Goal: Check status: Check status

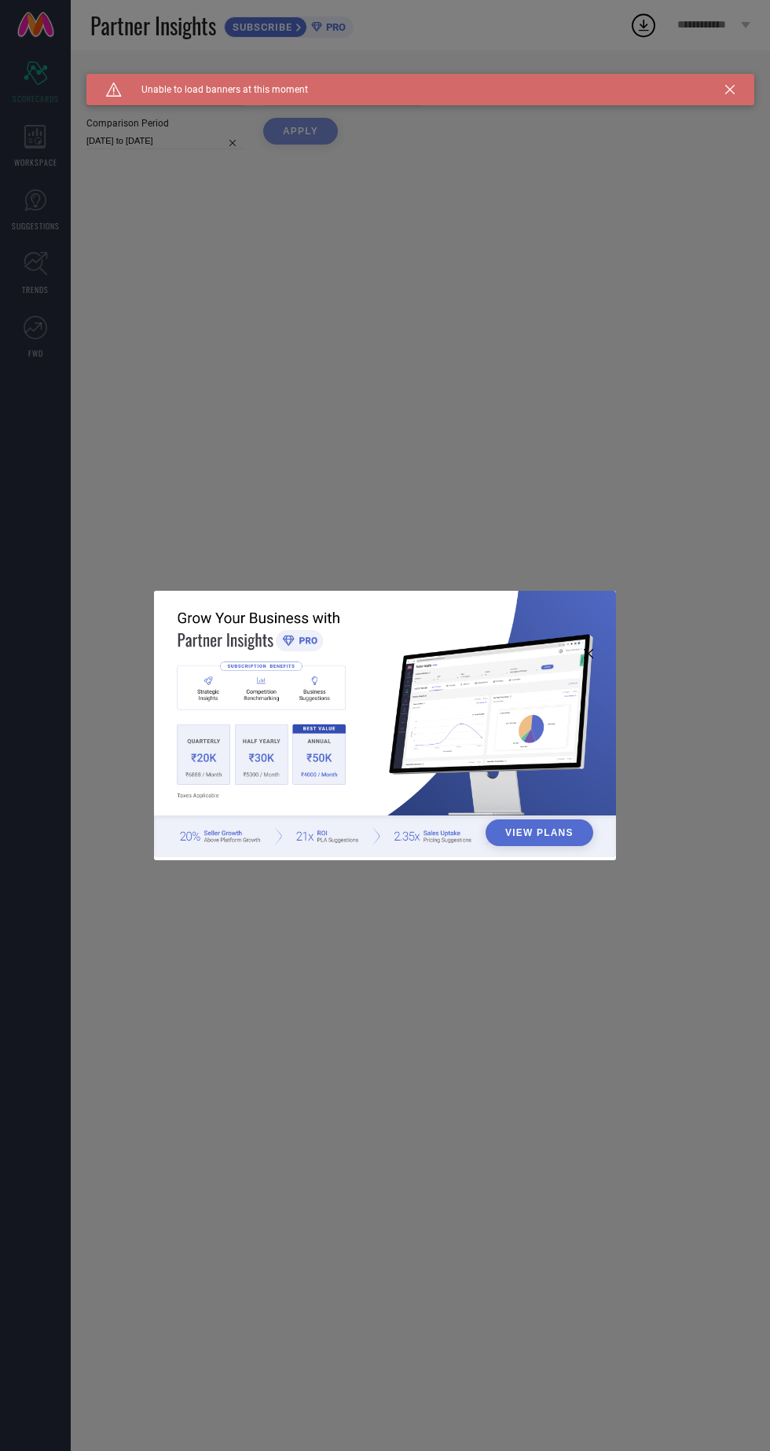
type input "All"
click at [612, 328] on div "View Plans" at bounding box center [385, 725] width 770 height 1451
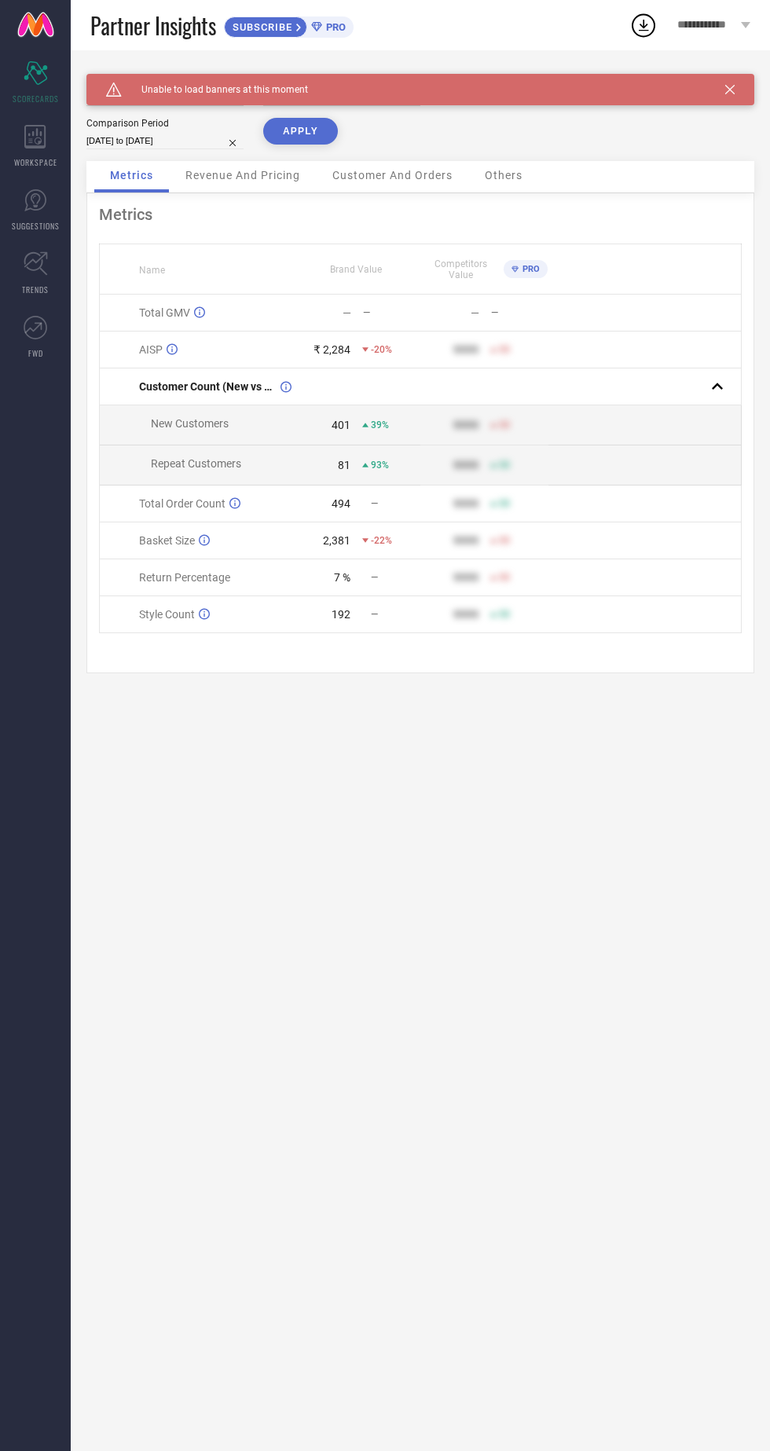
click at [737, 46] on div "**********" at bounding box center [713, 25] width 112 height 50
click at [658, 452] on td at bounding box center [644, 465] width 192 height 40
click at [537, 126] on div "Brand SYRISH Category All Date Range 01-10-2025 to 11-10-2025 Comparison Period…" at bounding box center [420, 117] width 668 height 87
click at [730, 89] on icon at bounding box center [729, 89] width 9 height 9
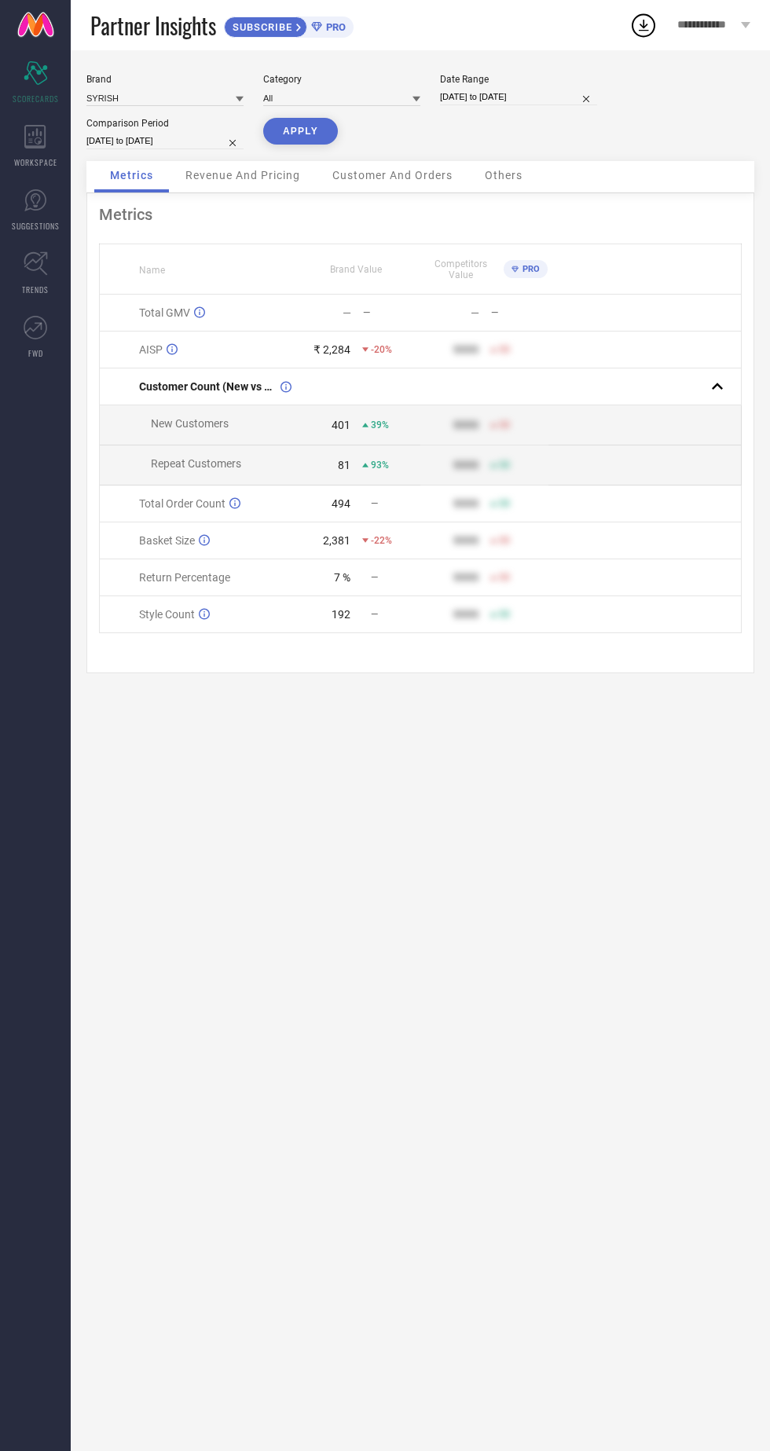
select select "9"
select select "2025"
select select "10"
select select "2025"
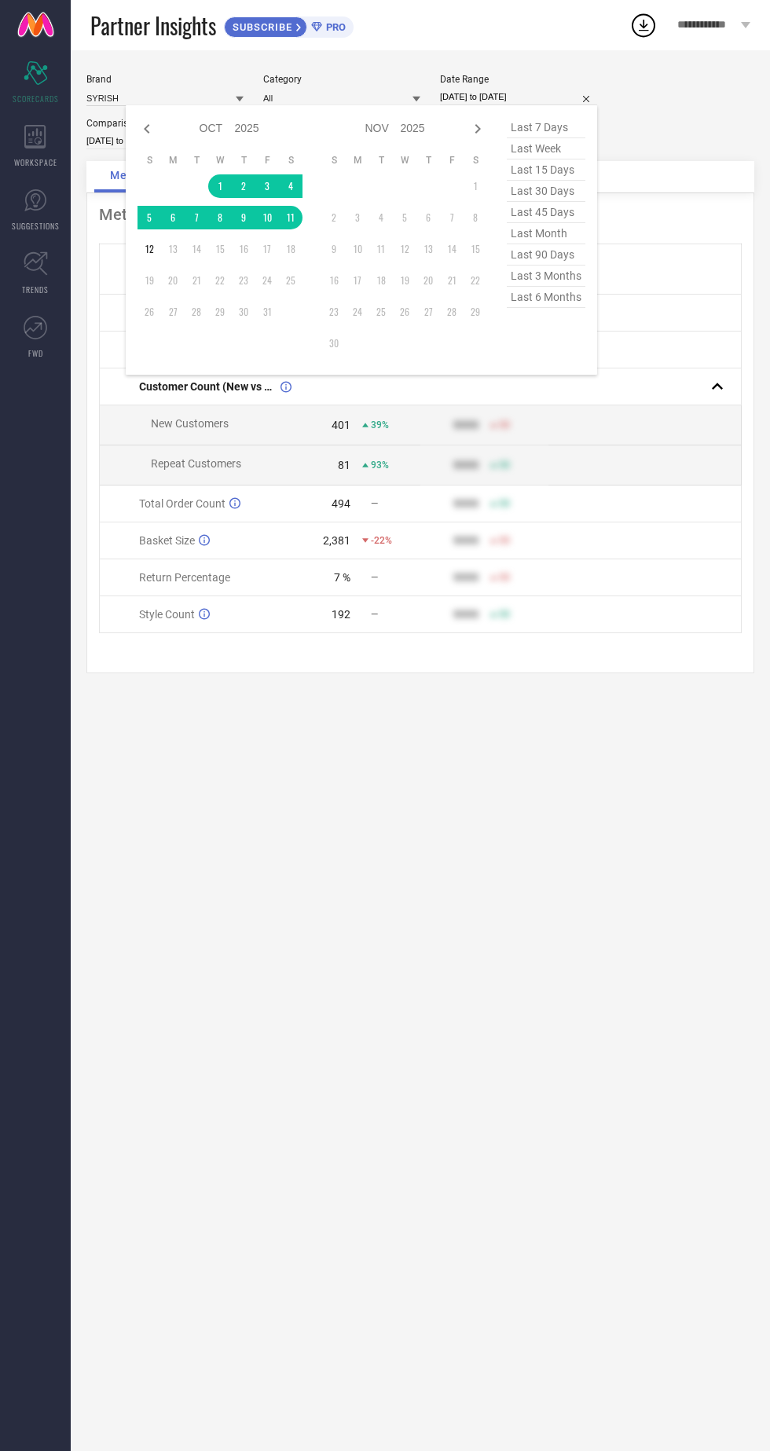
click at [206, 188] on td at bounding box center [197, 186] width 24 height 24
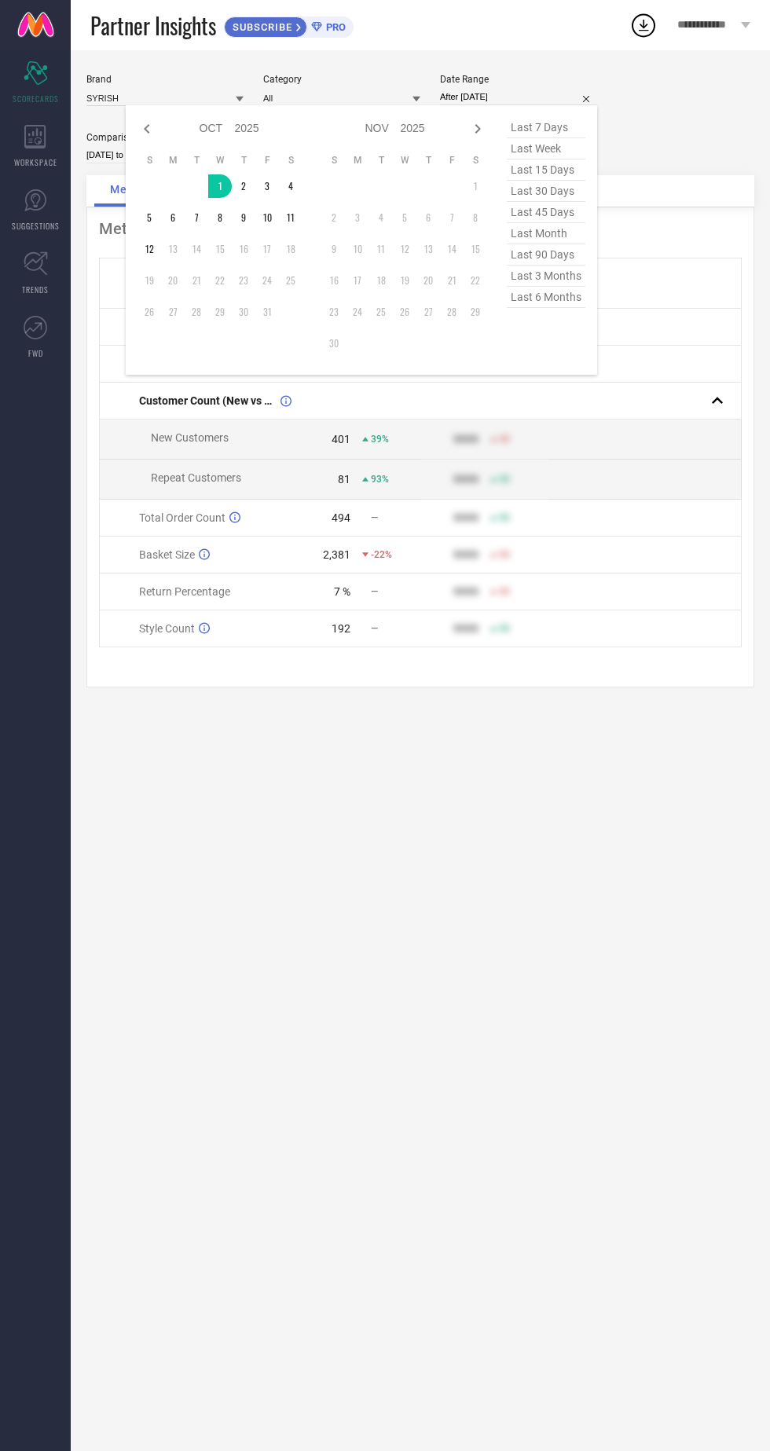
type input "[DATE] to [DATE]"
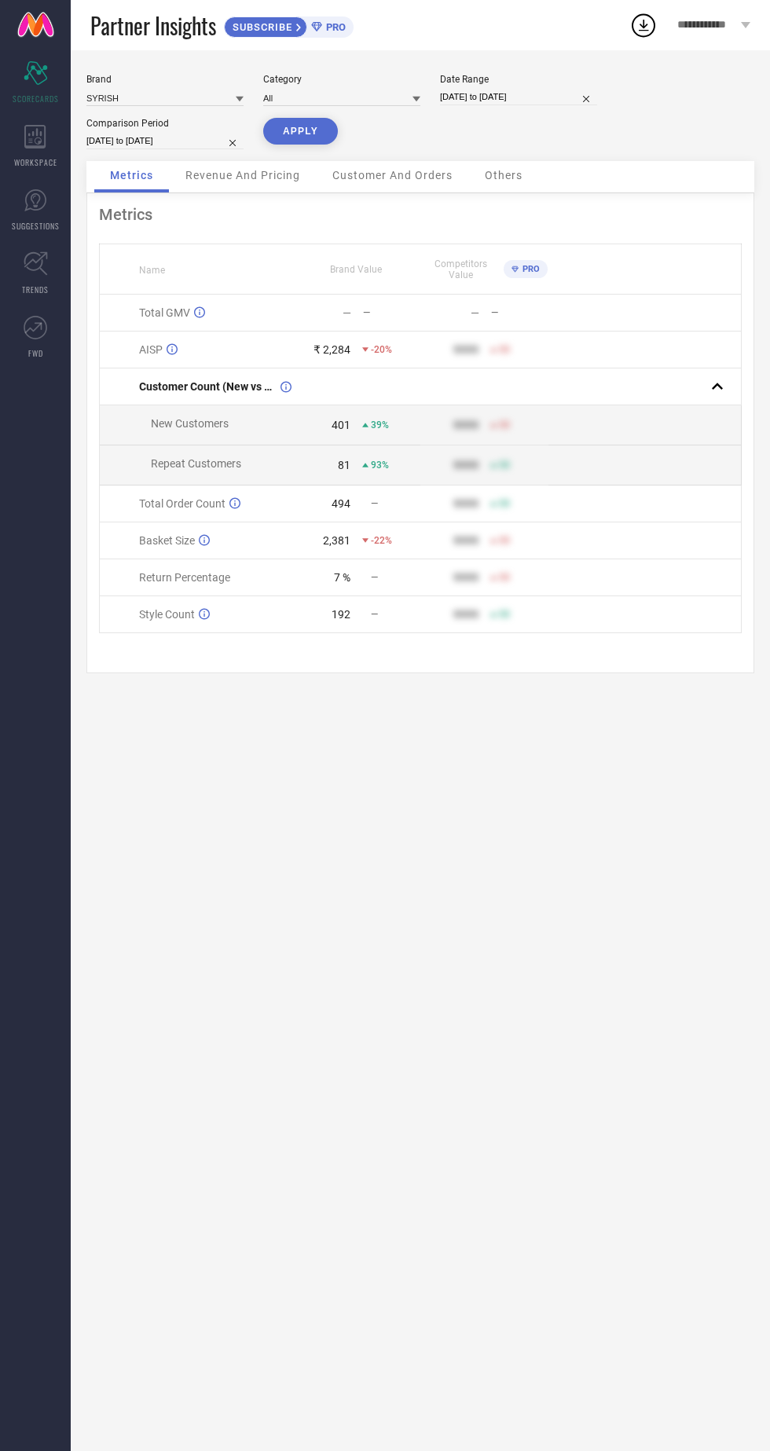
click at [294, 137] on button "APPLY" at bounding box center [300, 131] width 75 height 27
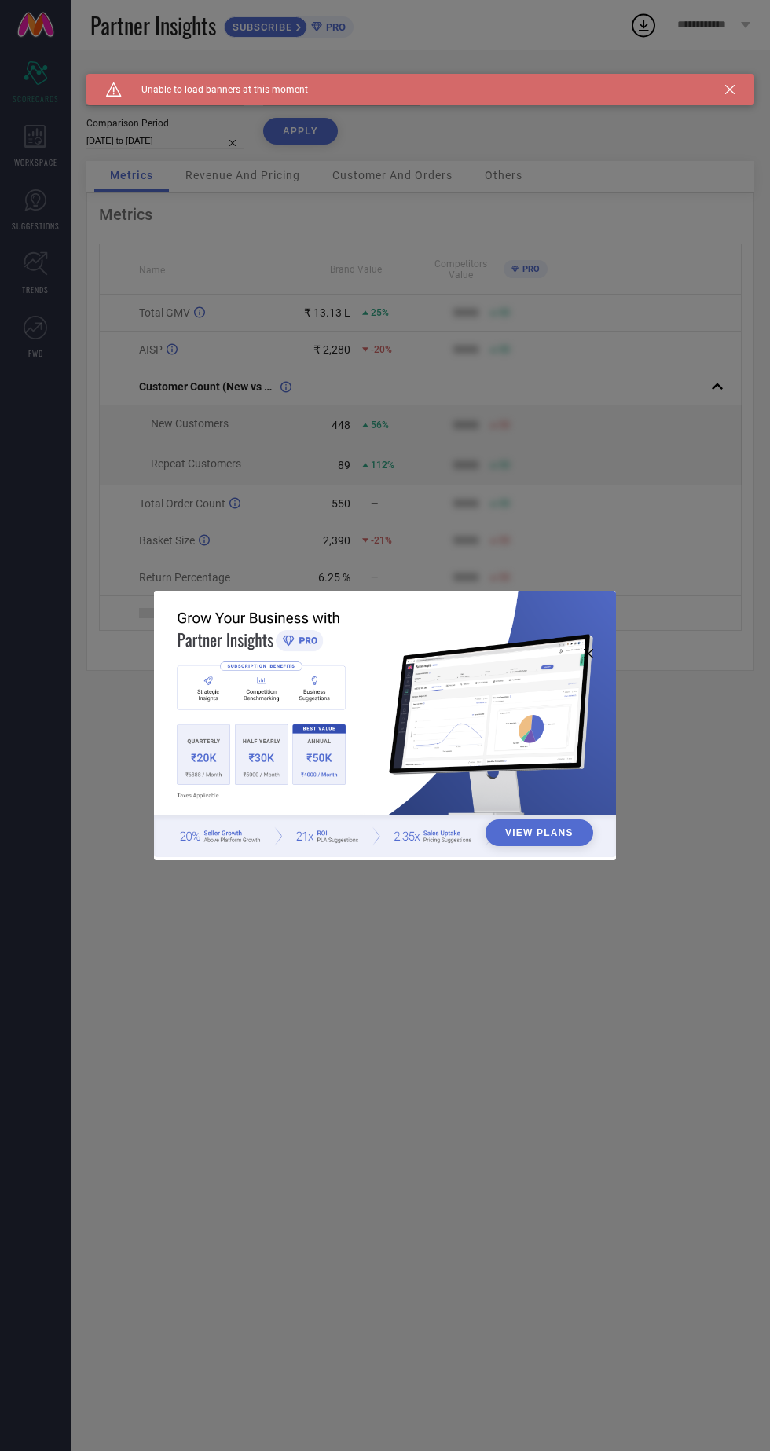
click at [705, 444] on div "View Plans" at bounding box center [385, 725] width 770 height 1451
